Goal: Transaction & Acquisition: Download file/media

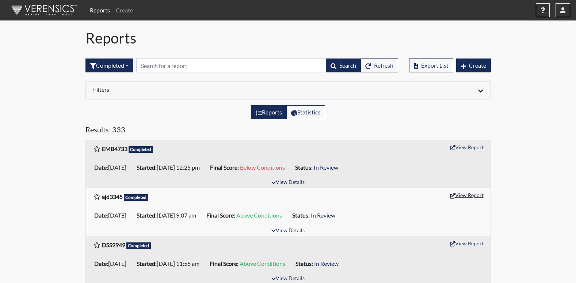
click at [481, 195] on button "View Report" at bounding box center [467, 194] width 40 height 11
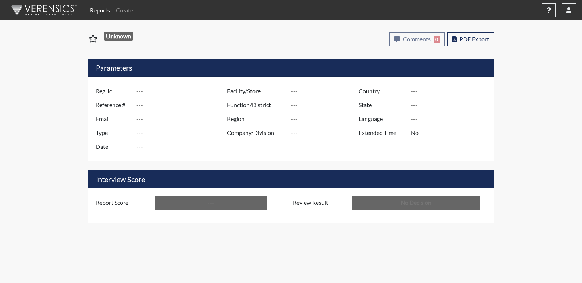
type input "ajd3345"
type input "50768"
type input "---"
type input "Corrections Pre-Employment"
type input "[DATE]"
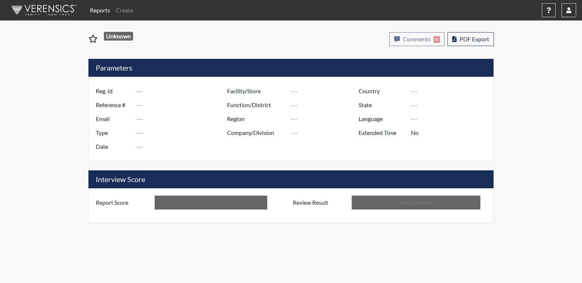
type input "Columbus TC"
type input "[GEOGRAPHIC_DATA]"
type input "[US_STATE]"
type input "English"
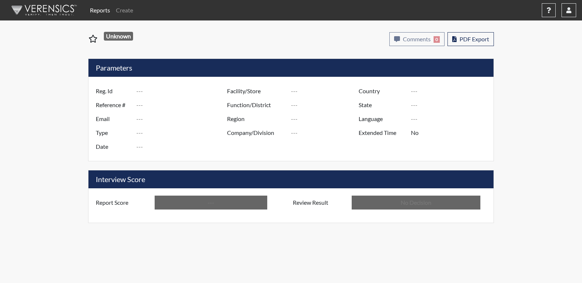
type input "Above Conditions"
type input "In Review"
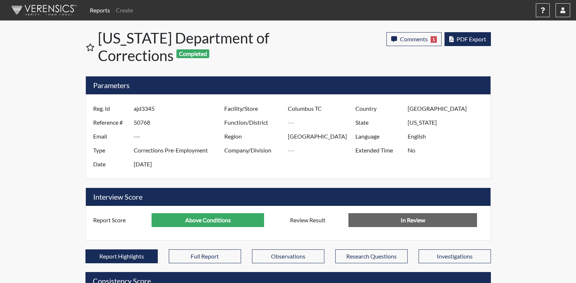
scroll to position [121, 304]
click at [470, 35] on button "PDF Export" at bounding box center [468, 39] width 46 height 14
